Goal: Navigation & Orientation: Find specific page/section

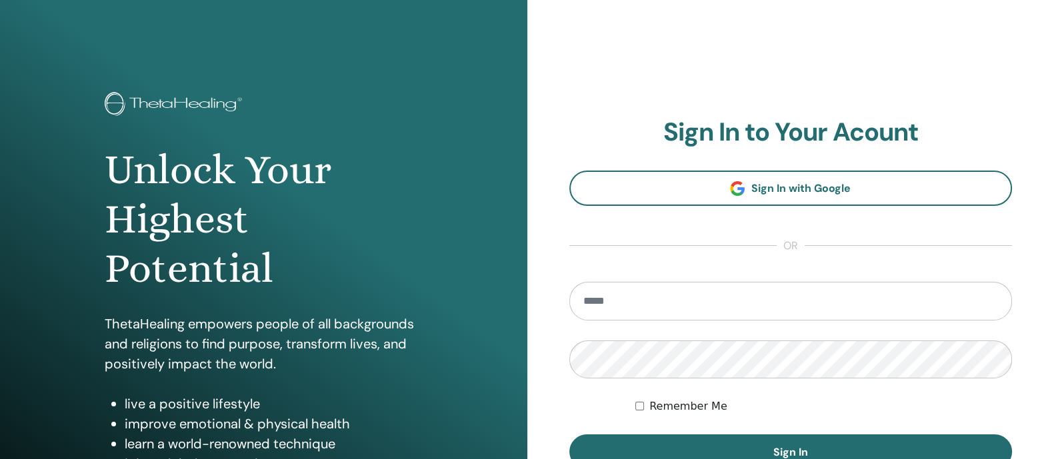
click at [663, 300] on input "email" at bounding box center [790, 301] width 443 height 39
type input "**********"
click at [569, 435] on button "Sign In" at bounding box center [790, 452] width 443 height 35
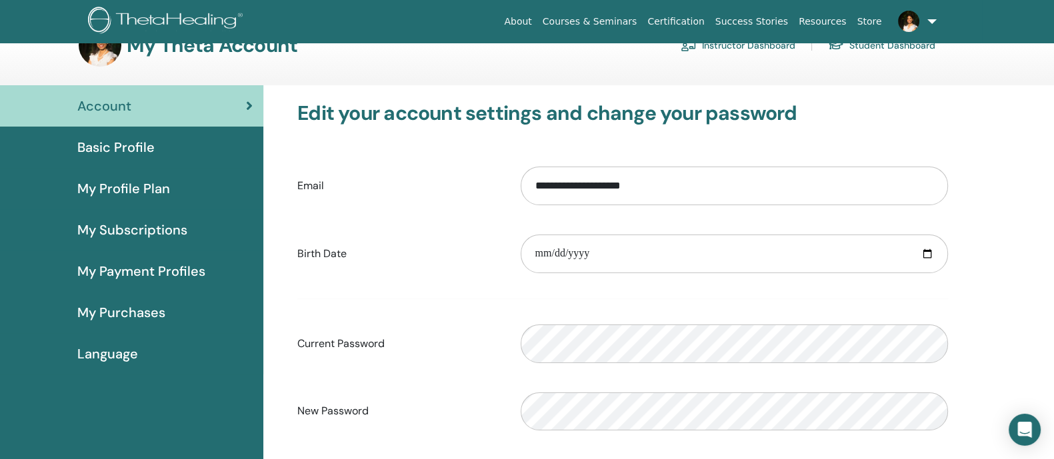
scroll to position [36, 0]
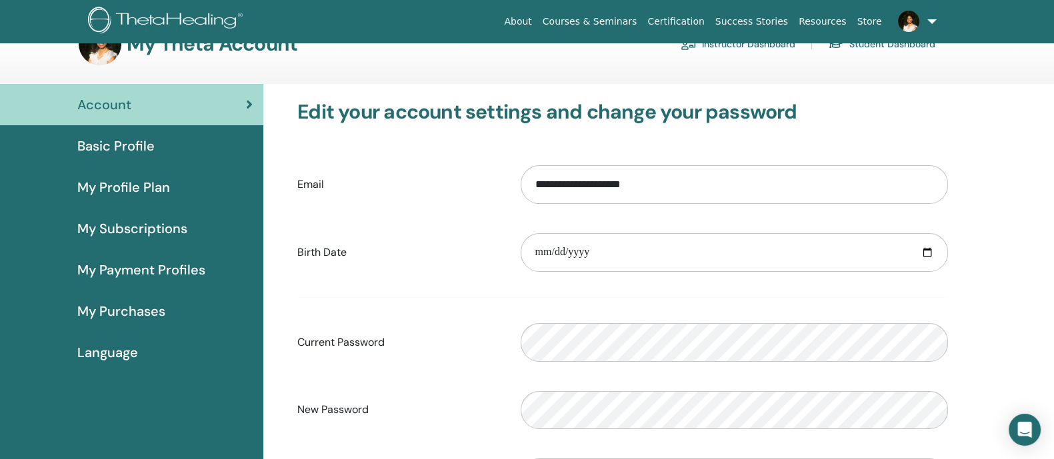
click at [138, 149] on span "Basic Profile" at bounding box center [115, 146] width 77 height 20
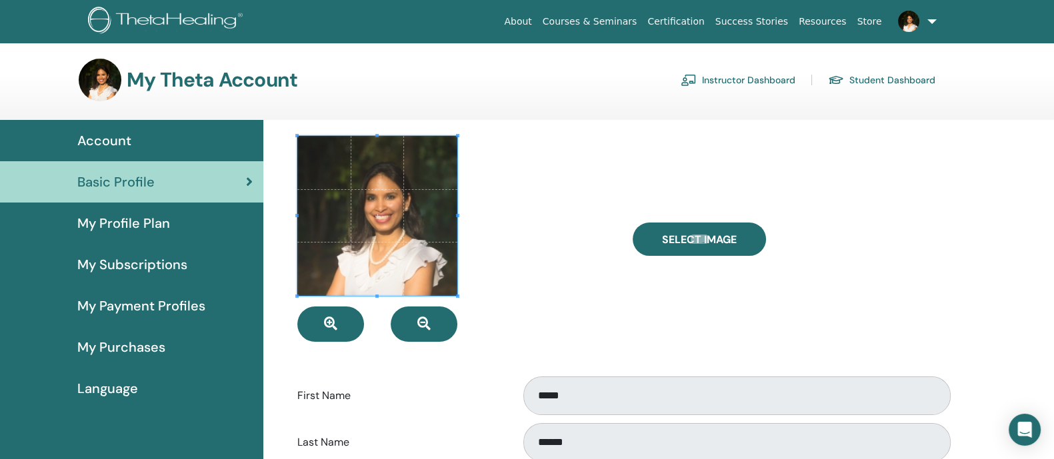
click at [137, 226] on span "My Profile Plan" at bounding box center [123, 223] width 93 height 20
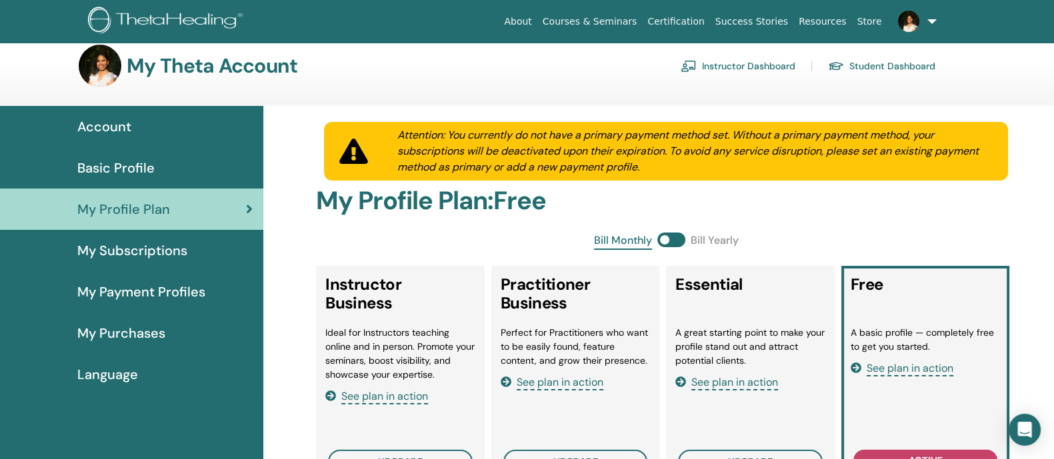
scroll to position [11, 0]
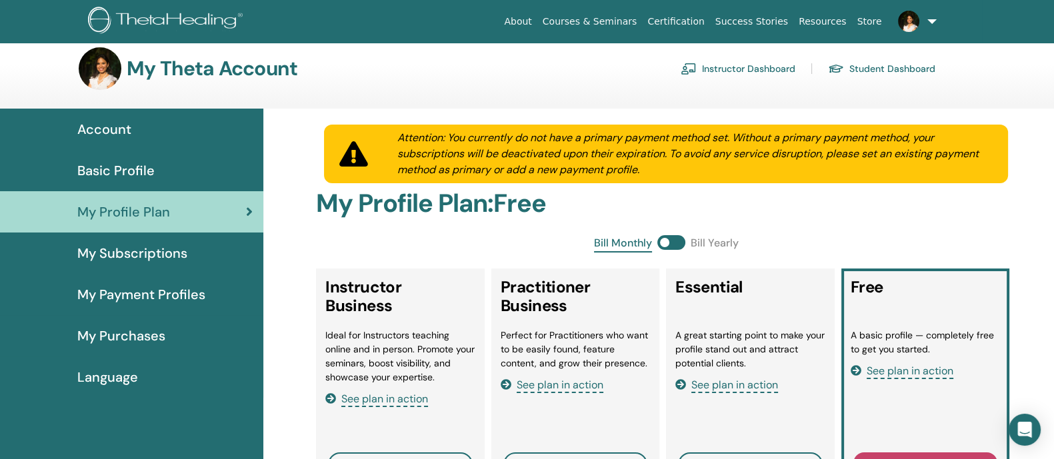
click at [147, 326] on span "My Purchases" at bounding box center [121, 336] width 88 height 20
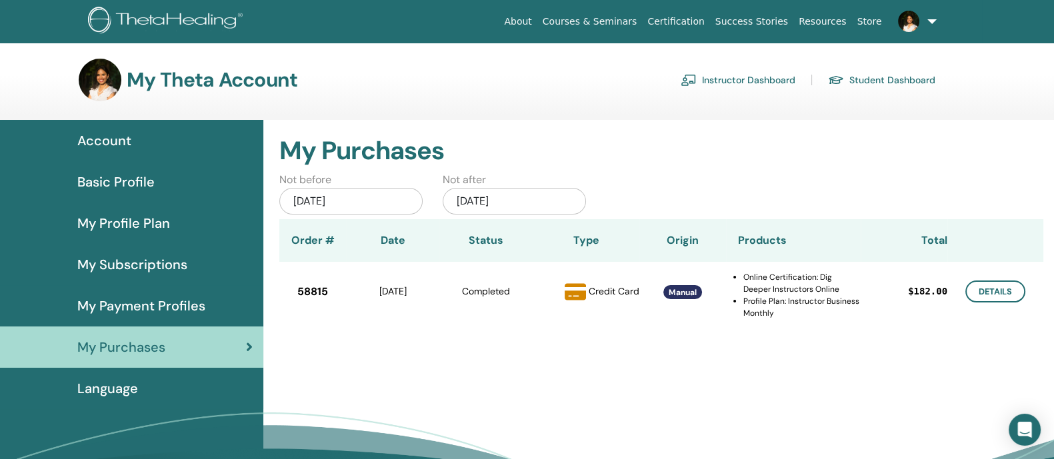
click at [197, 298] on span "My Payment Profiles" at bounding box center [141, 306] width 128 height 20
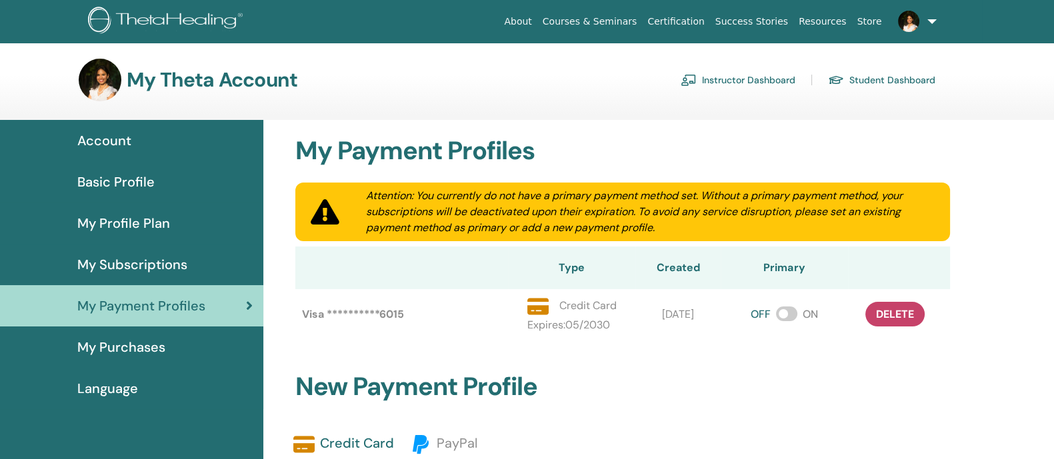
click at [103, 139] on span "Account" at bounding box center [104, 141] width 54 height 20
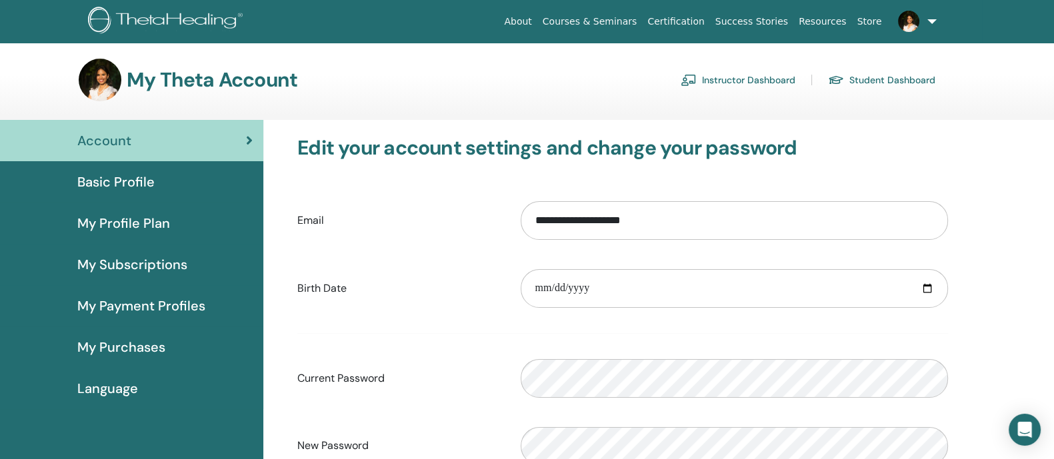
click at [753, 80] on link "Instructor Dashboard" at bounding box center [738, 79] width 115 height 21
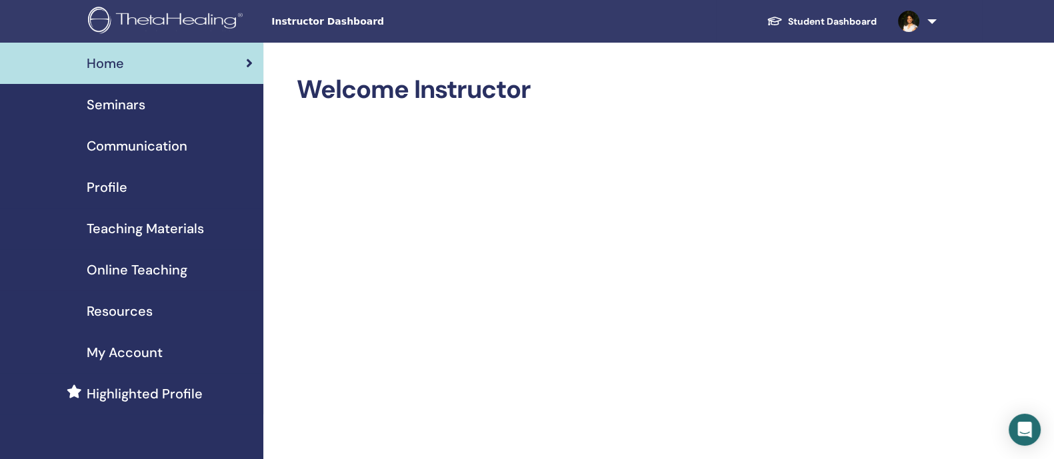
click at [142, 311] on span "Resources" at bounding box center [120, 311] width 66 height 20
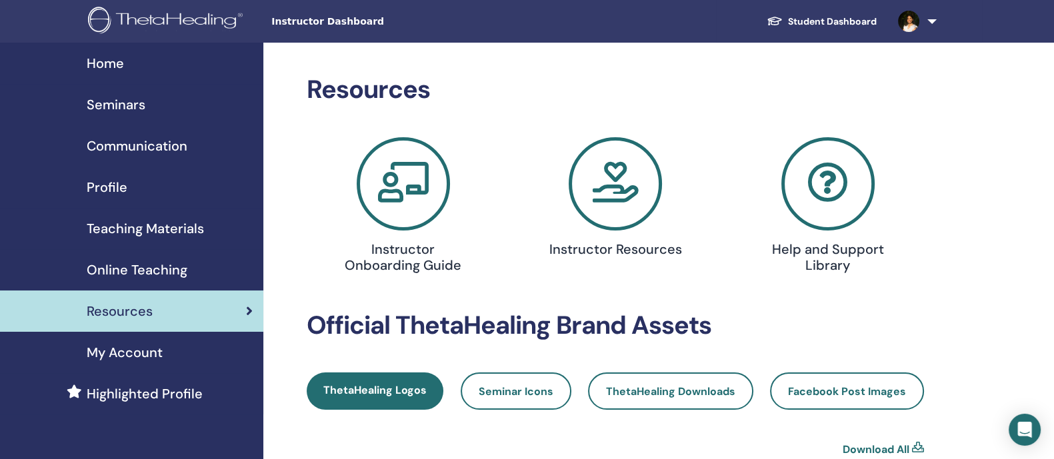
click at [195, 275] on div "Online Teaching" at bounding box center [132, 270] width 242 height 20
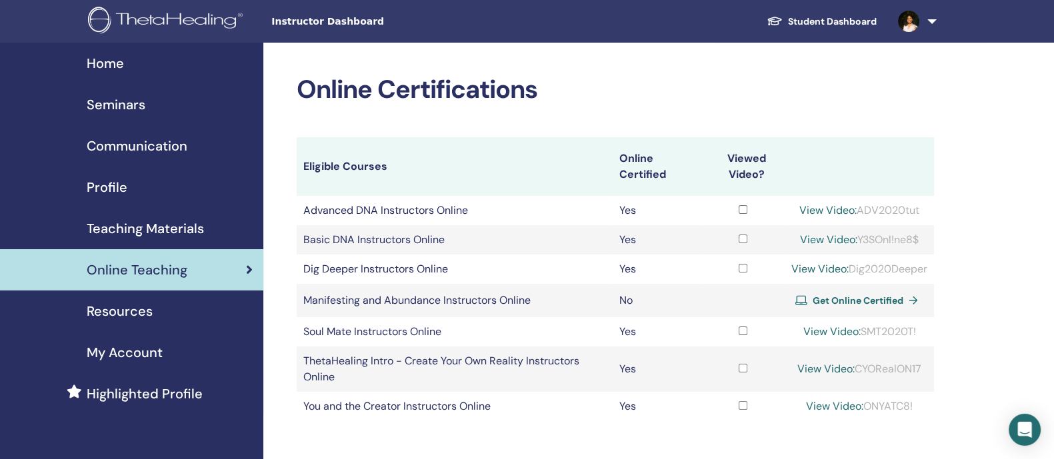
click at [149, 143] on span "Communication" at bounding box center [137, 146] width 101 height 20
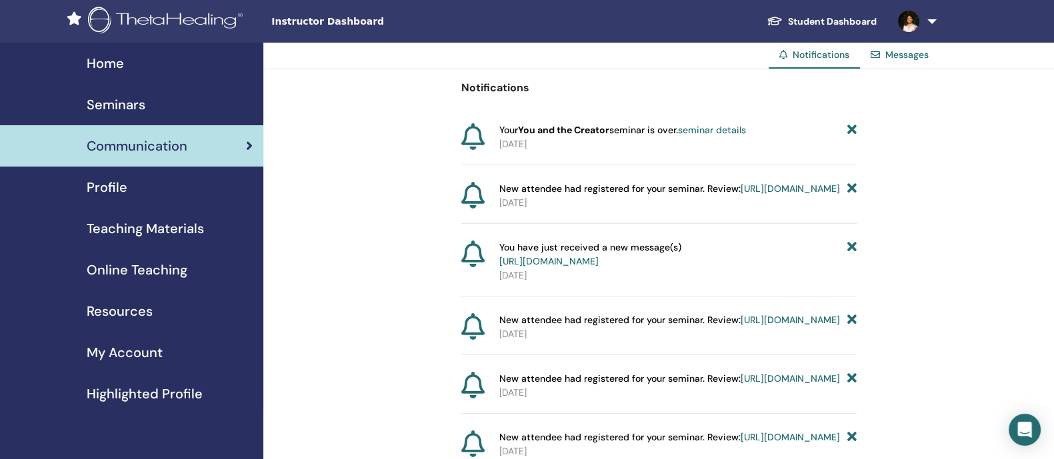
click at [110, 107] on span "Seminars" at bounding box center [116, 105] width 59 height 20
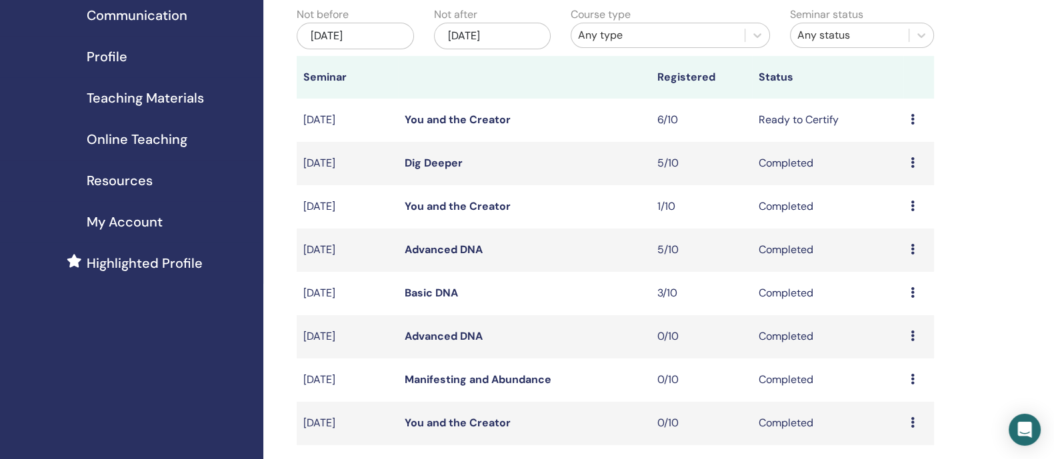
scroll to position [131, 0]
click at [150, 221] on span "My Account" at bounding box center [125, 221] width 76 height 20
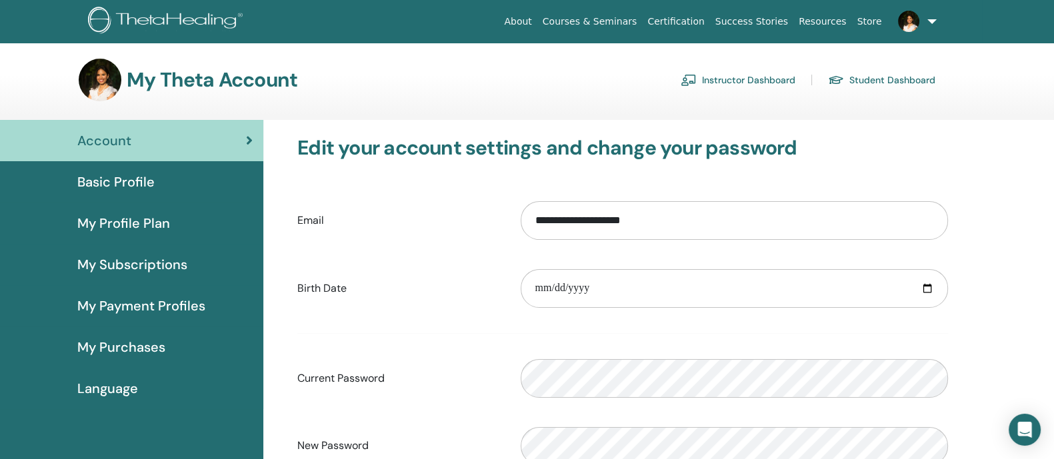
click at [150, 353] on span "My Purchases" at bounding box center [121, 347] width 88 height 20
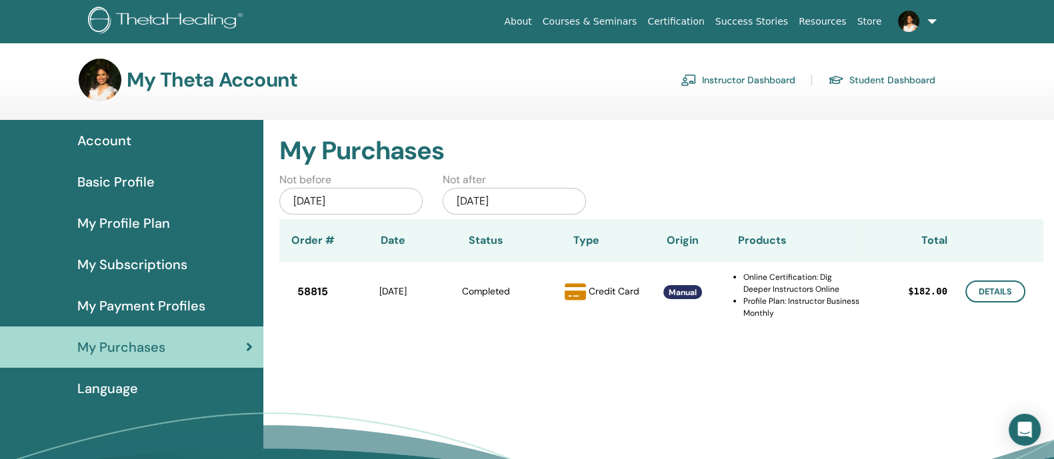
click at [135, 311] on span "My Payment Profiles" at bounding box center [141, 306] width 128 height 20
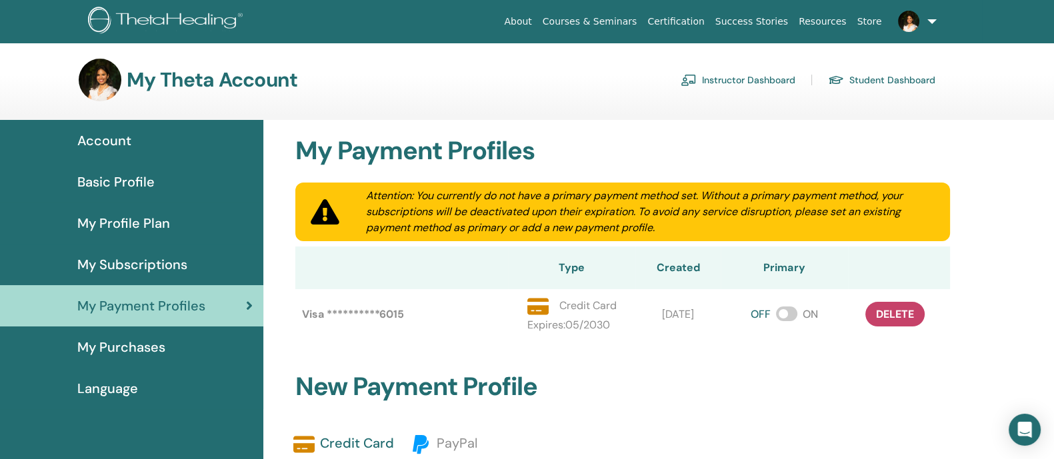
click at [150, 260] on span "My Subscriptions" at bounding box center [132, 265] width 110 height 20
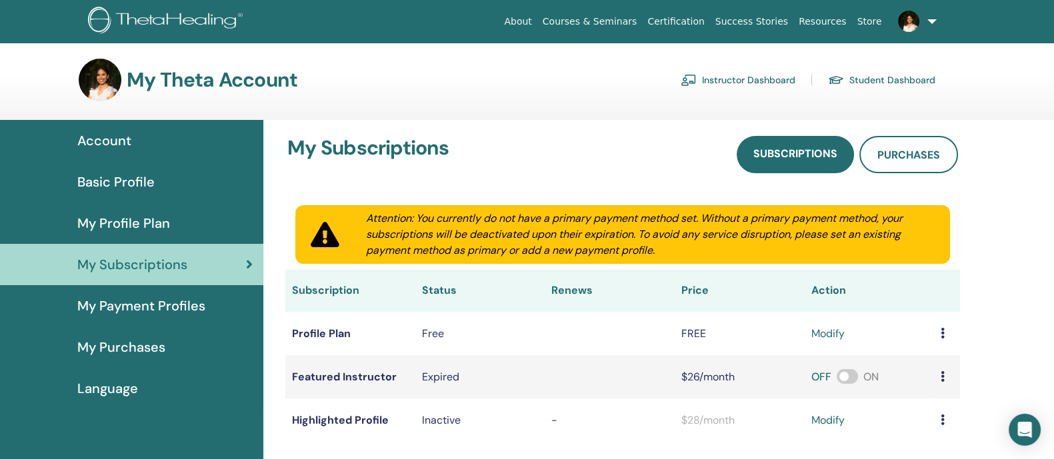
click at [160, 221] on span "My Profile Plan" at bounding box center [123, 223] width 93 height 20
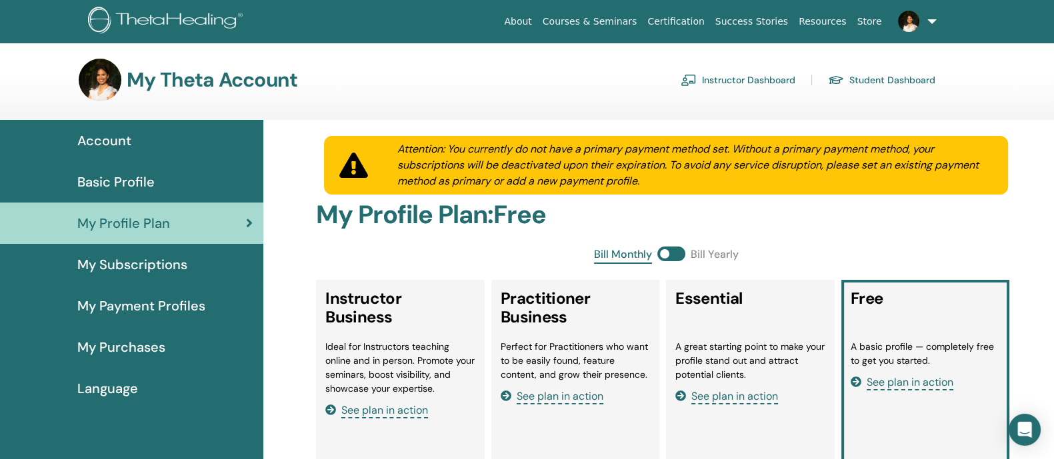
click at [130, 139] on span "Account" at bounding box center [104, 141] width 54 height 20
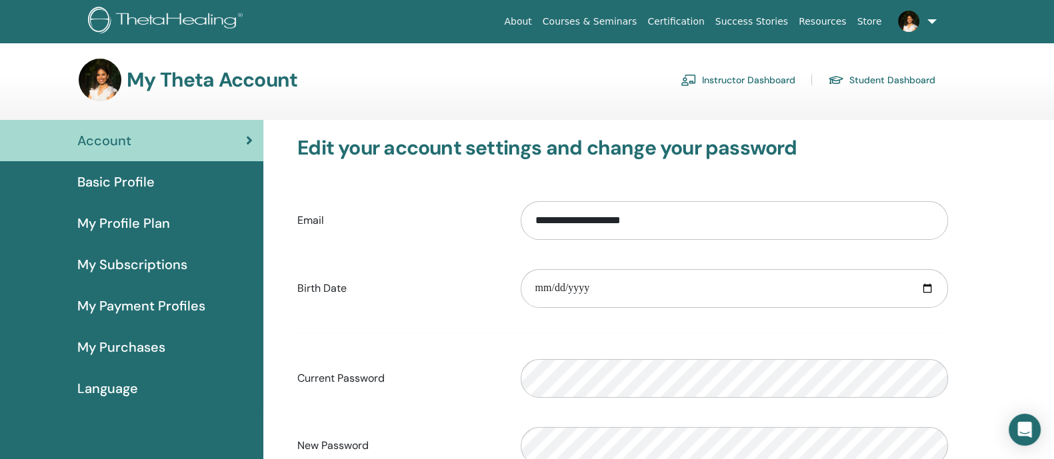
click at [139, 177] on span "Basic Profile" at bounding box center [115, 182] width 77 height 20
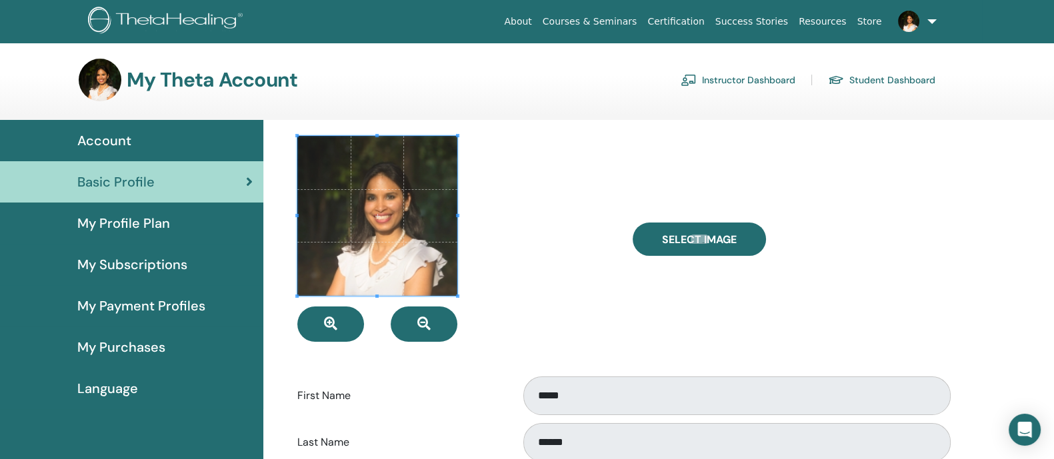
click at [717, 73] on link "Instructor Dashboard" at bounding box center [738, 79] width 115 height 21
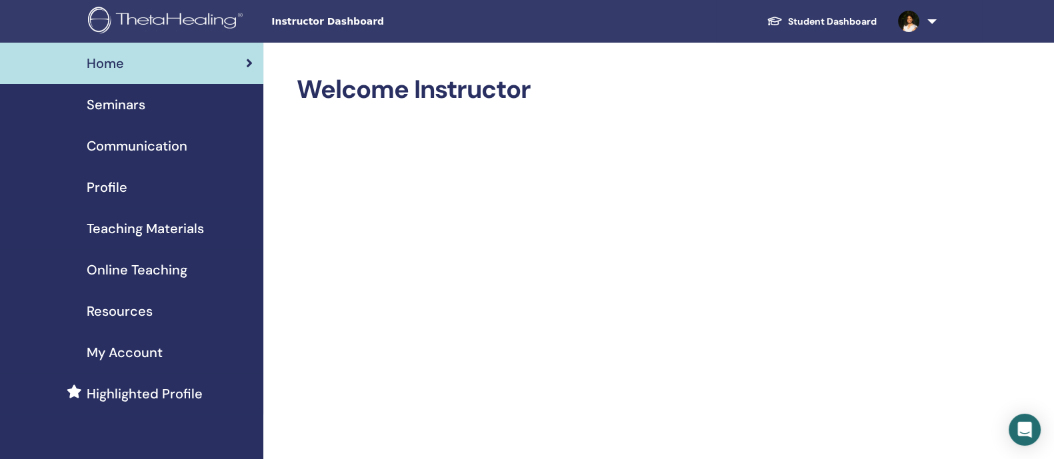
click at [142, 103] on span "Seminars" at bounding box center [116, 105] width 59 height 20
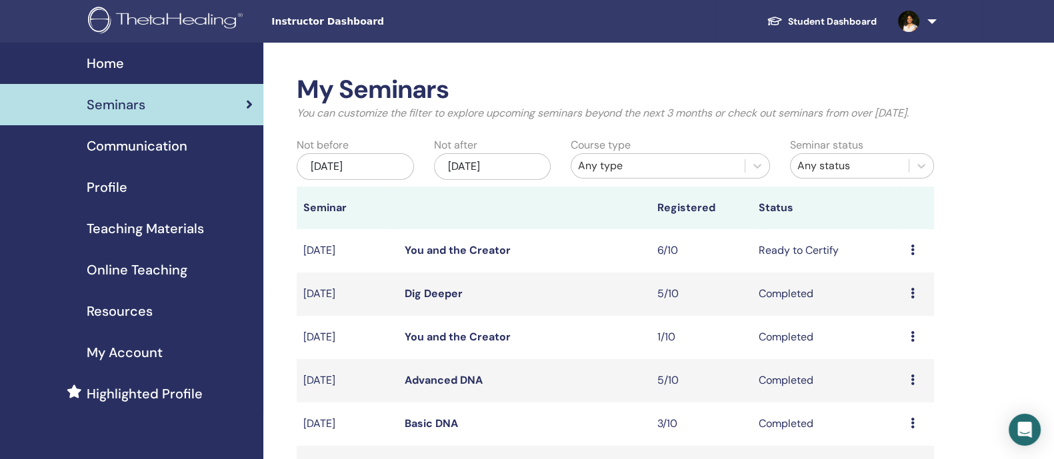
click at [103, 185] on span "Profile" at bounding box center [107, 187] width 41 height 20
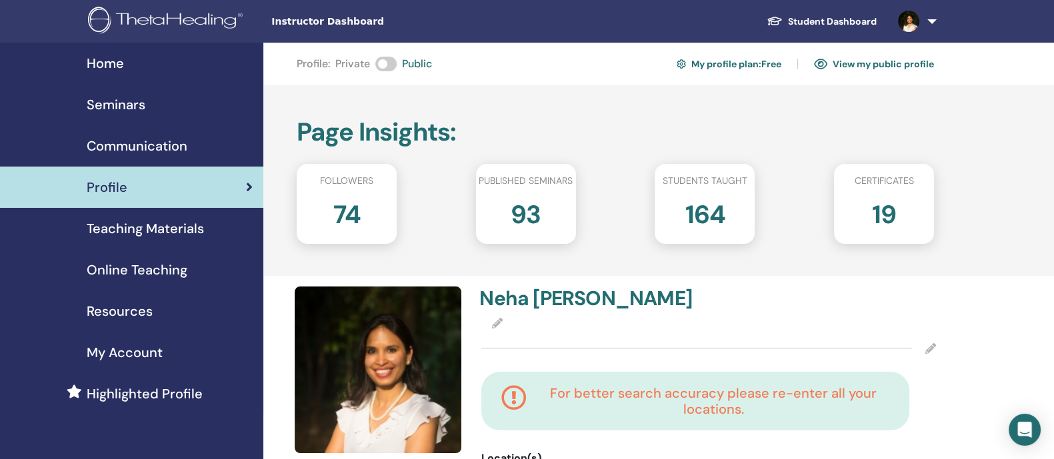
click at [175, 235] on span "Teaching Materials" at bounding box center [145, 229] width 117 height 20
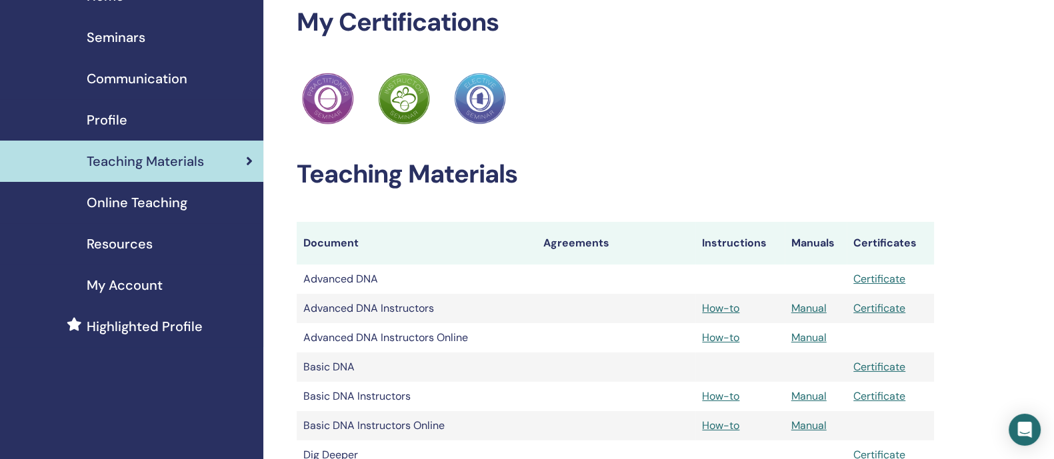
scroll to position [65, 0]
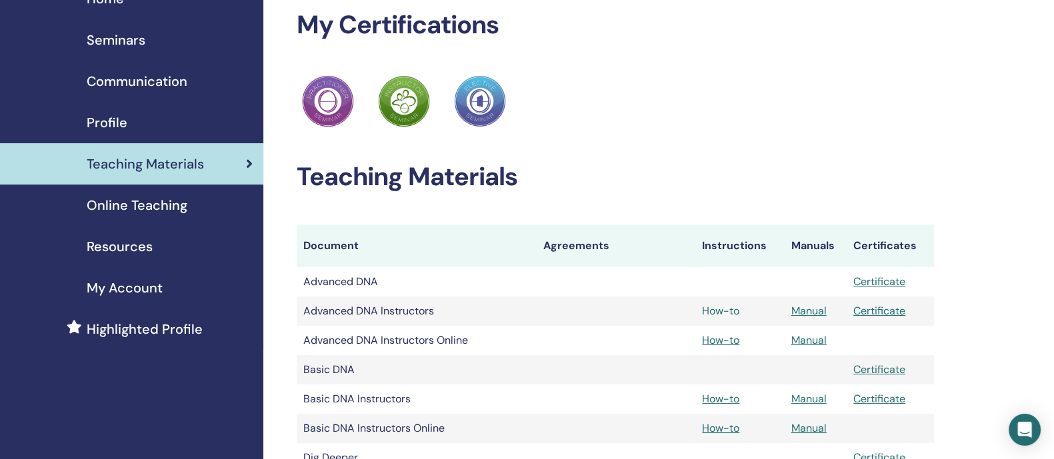
click at [725, 313] on link "How-to" at bounding box center [720, 311] width 37 height 14
